Goal: Navigation & Orientation: Find specific page/section

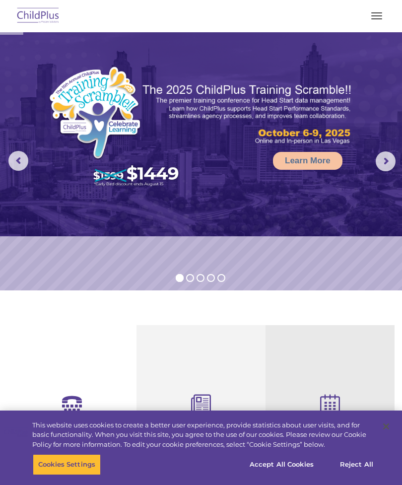
select select "MEDIUM"
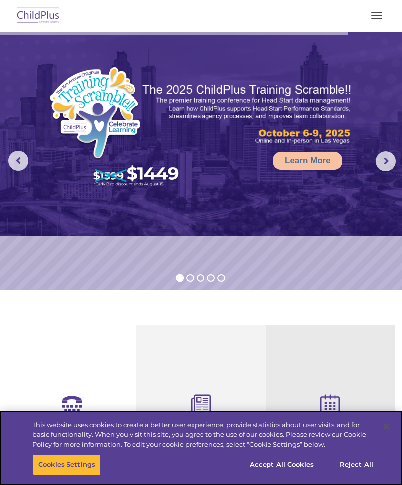
click at [272, 463] on button "Accept All Cookies" at bounding box center [281, 464] width 75 height 21
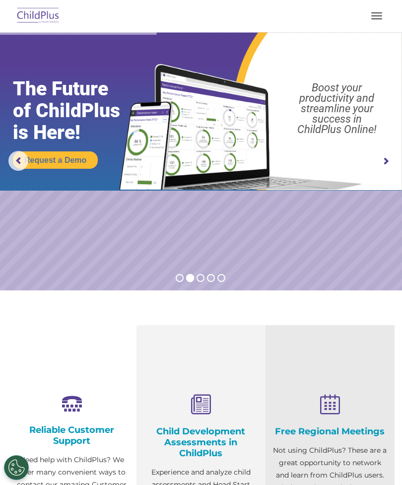
click at [374, 16] on span "button" at bounding box center [376, 15] width 11 height 1
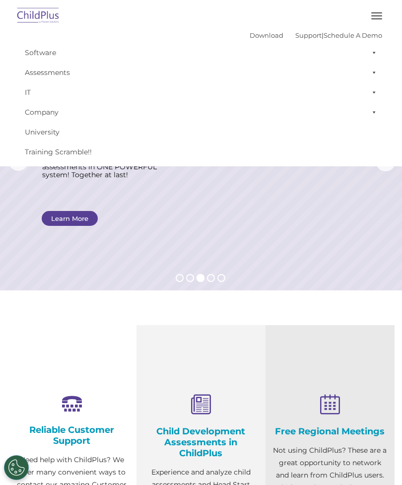
click at [36, 24] on img at bounding box center [38, 15] width 47 height 23
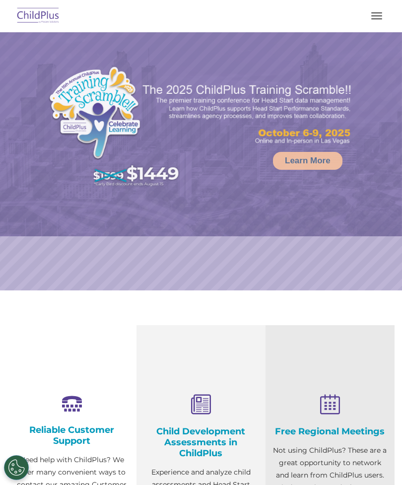
select select "MEDIUM"
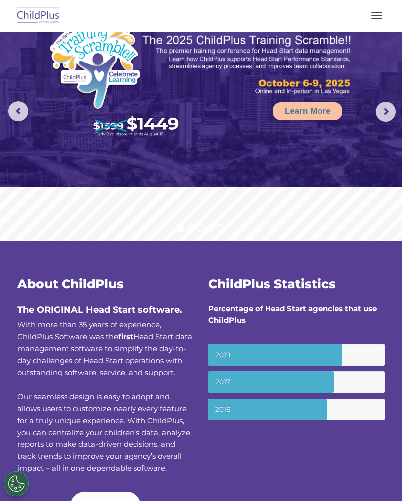
click at [387, 20] on button "button" at bounding box center [376, 16] width 21 height 16
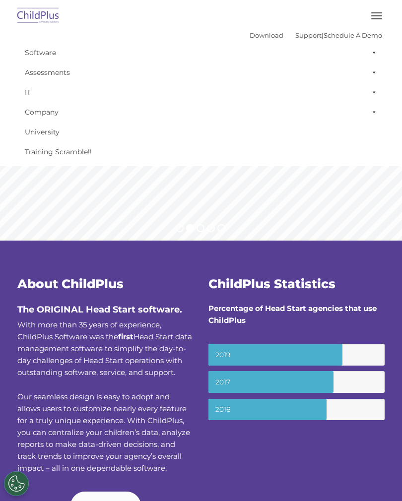
click at [46, 50] on link "Software" at bounding box center [201, 53] width 362 height 20
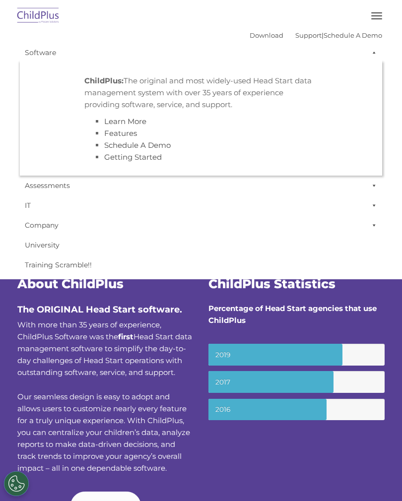
click at [123, 239] on link "University" at bounding box center [201, 245] width 362 height 20
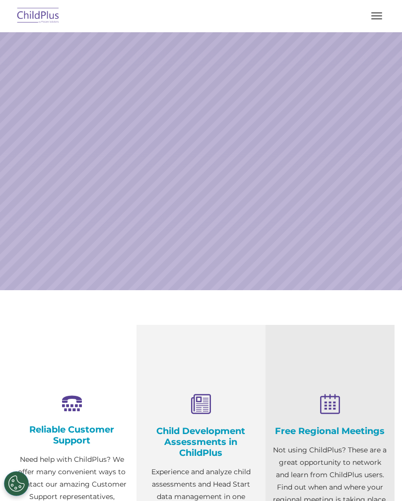
select select "MEDIUM"
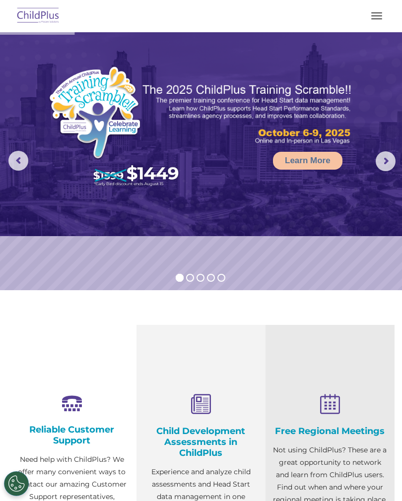
click at [391, 151] on img at bounding box center [201, 134] width 402 height 204
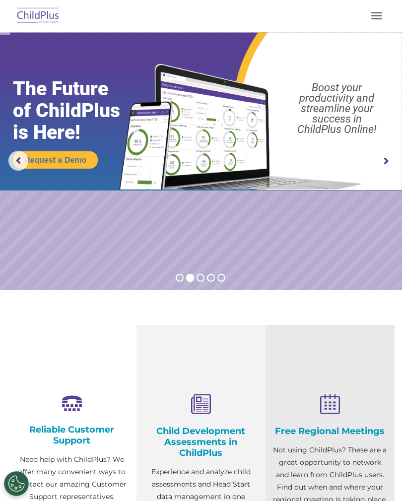
click at [390, 160] on rs-arrow at bounding box center [386, 161] width 20 height 20
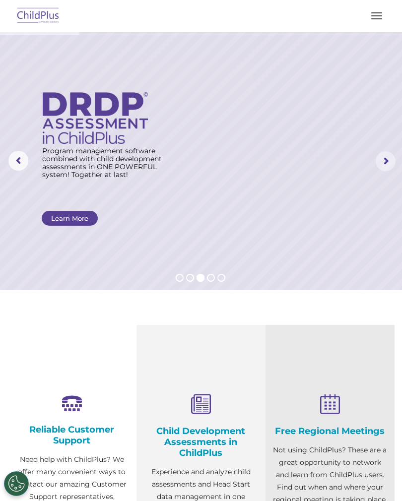
click at [383, 161] on rs-arrow at bounding box center [386, 161] width 20 height 20
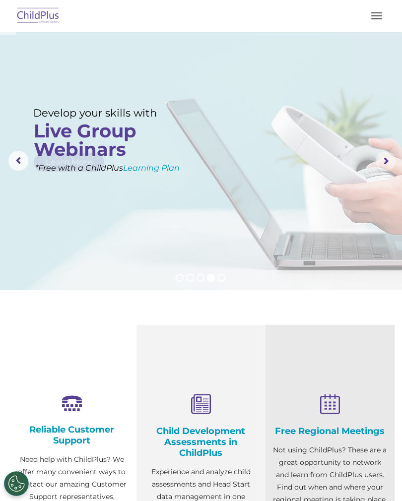
click at [387, 162] on rs-arrow at bounding box center [386, 161] width 20 height 20
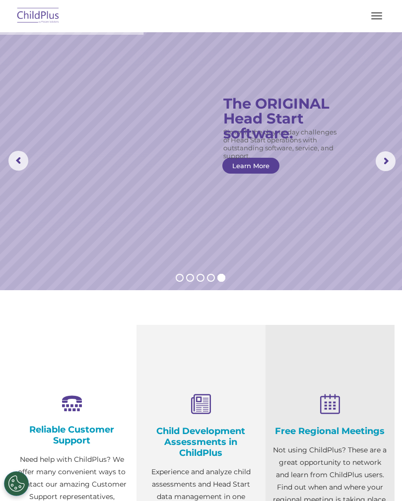
click at [368, 22] on button "button" at bounding box center [376, 16] width 21 height 16
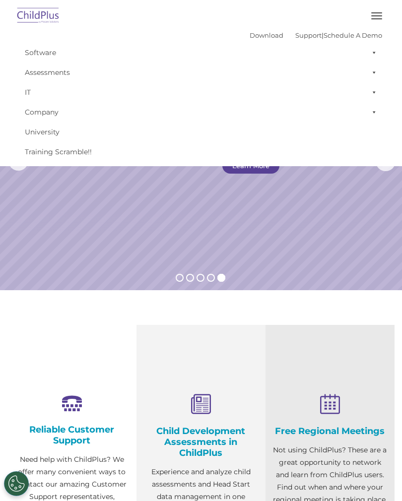
click at [355, 230] on rs-slide "Simplify the day-to-day challenges of Head Start operations with outstanding so…" at bounding box center [201, 161] width 402 height 258
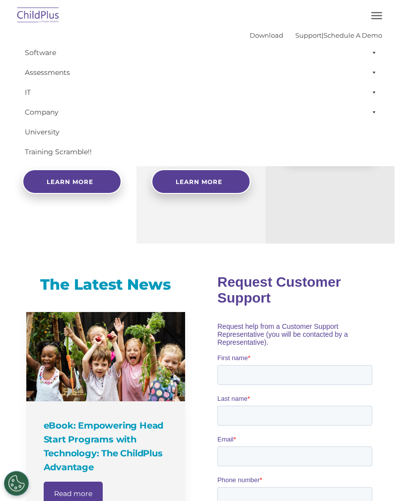
scroll to position [389, 0]
